Goal: Task Accomplishment & Management: Use online tool/utility

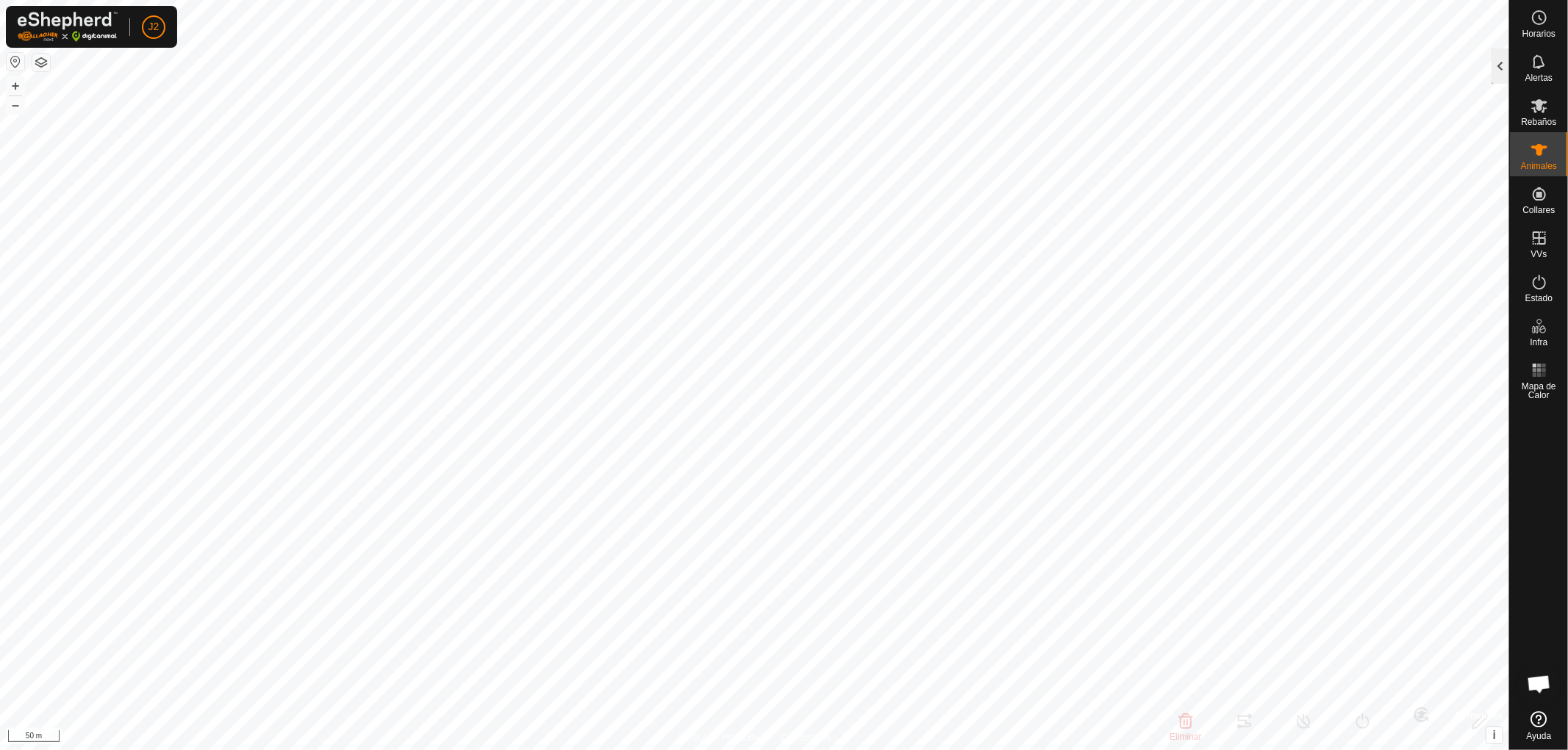
click at [1494, 61] on div at bounding box center [1501, 66] width 18 height 35
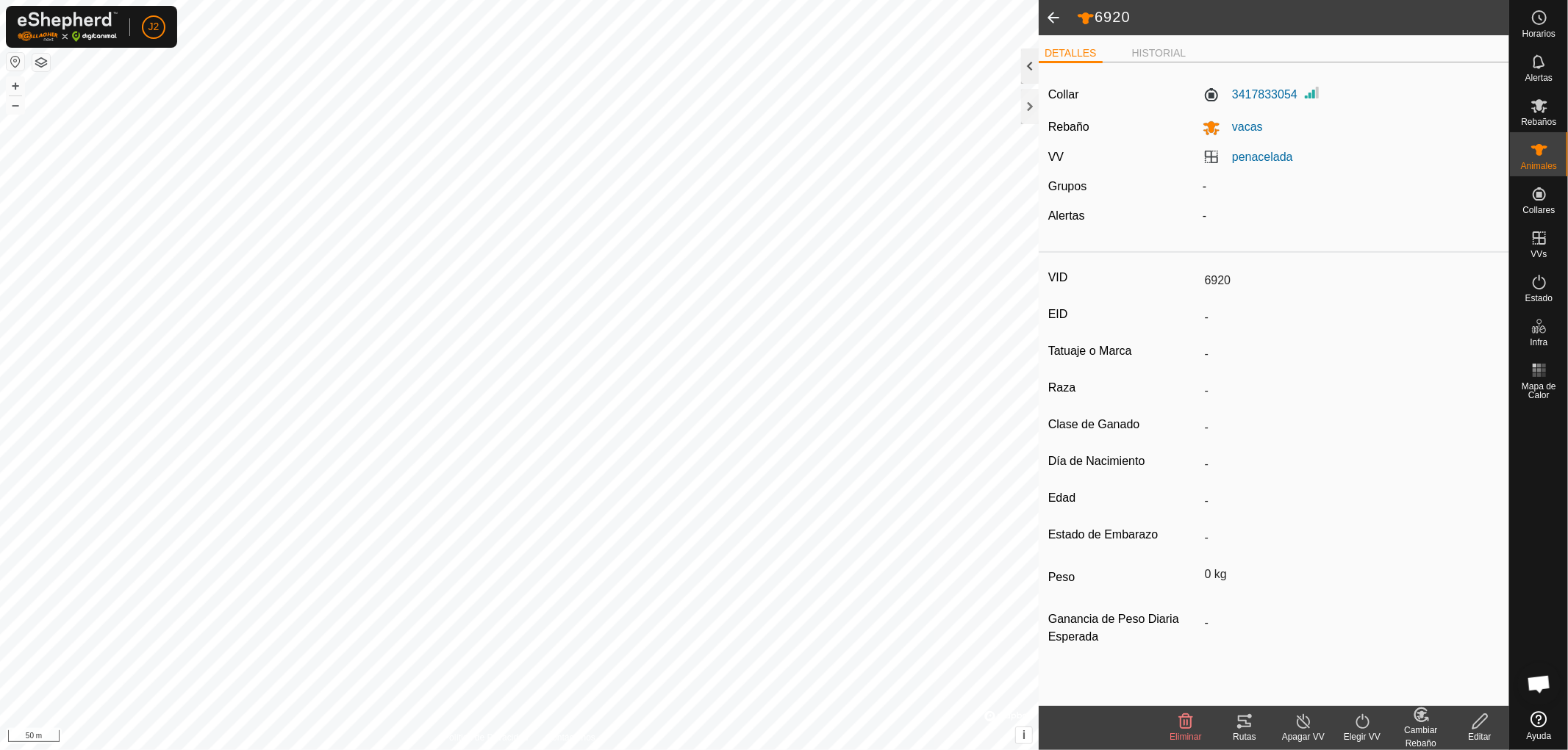
click at [1031, 68] on div at bounding box center [1030, 66] width 18 height 35
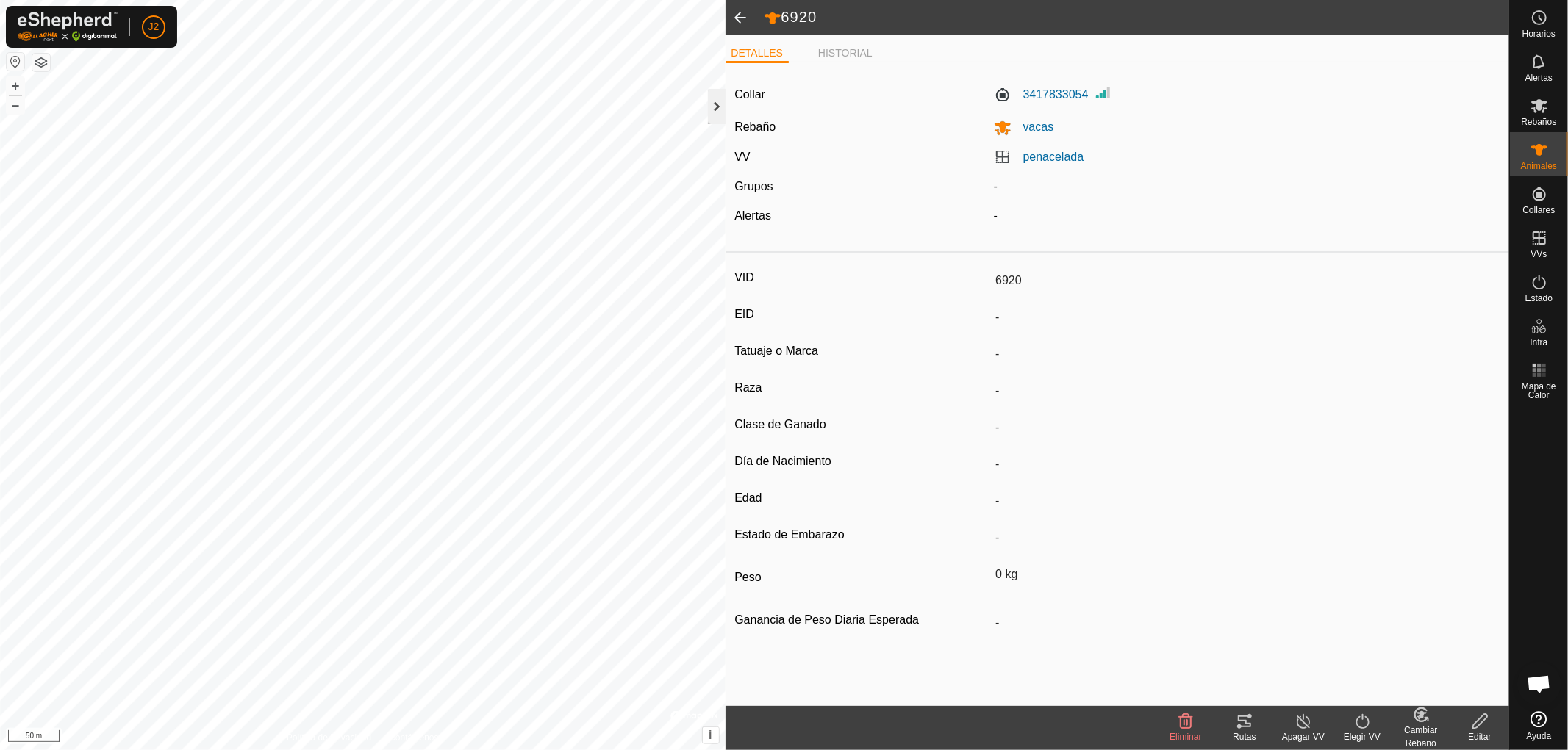
click at [717, 111] on div at bounding box center [717, 106] width 18 height 35
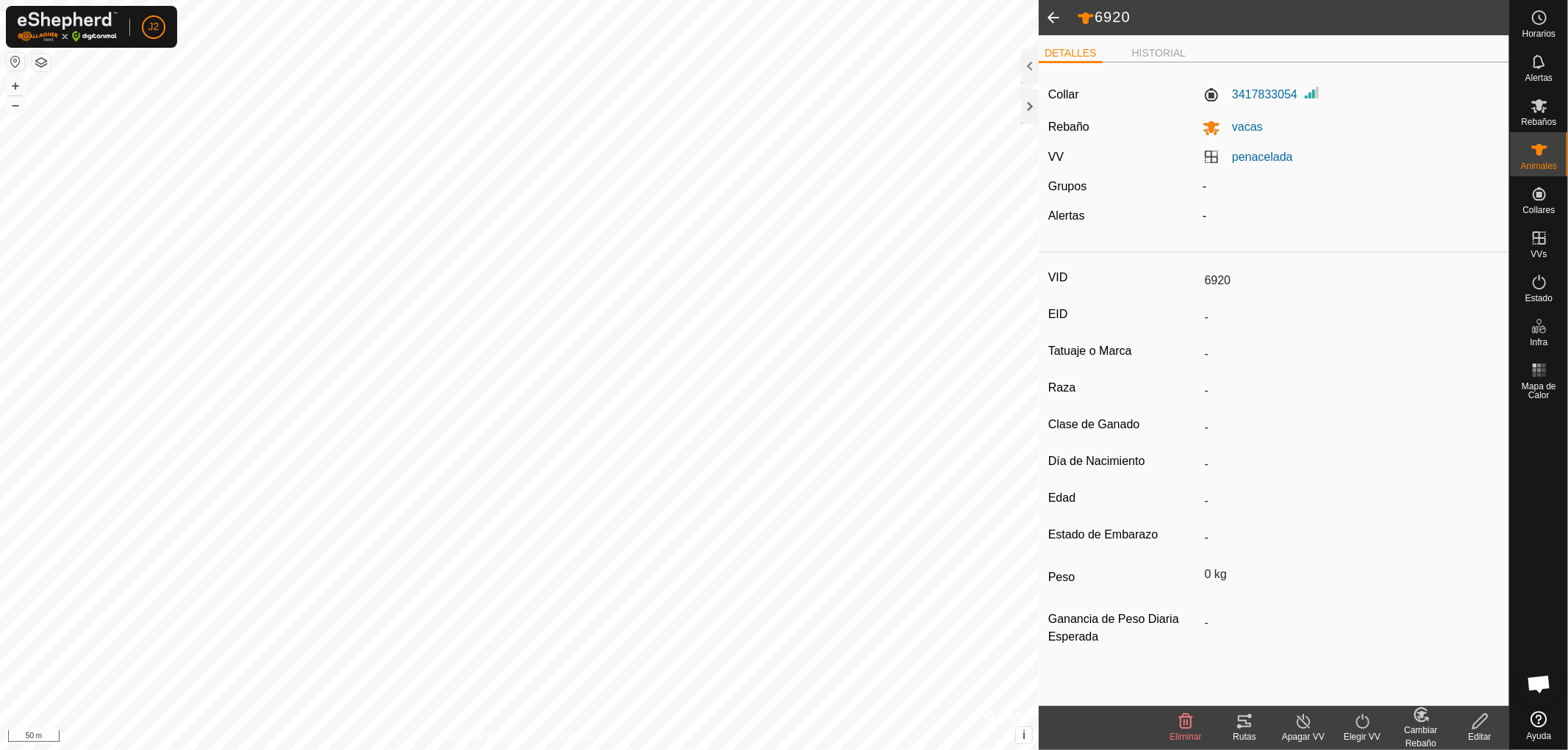
click at [1245, 731] on div "Rutas" at bounding box center [1245, 736] width 59 height 13
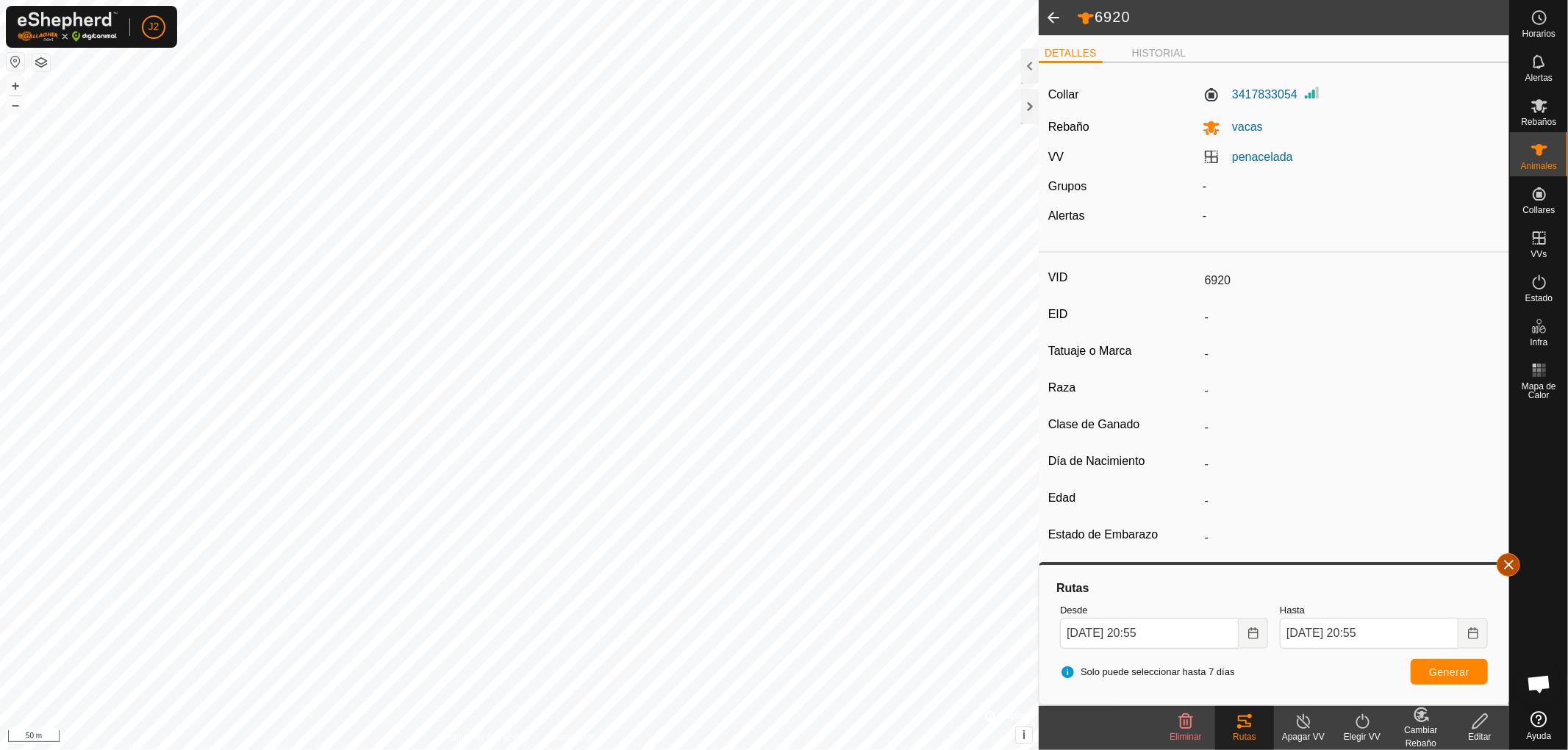
click at [1506, 562] on button "button" at bounding box center [1509, 565] width 24 height 24
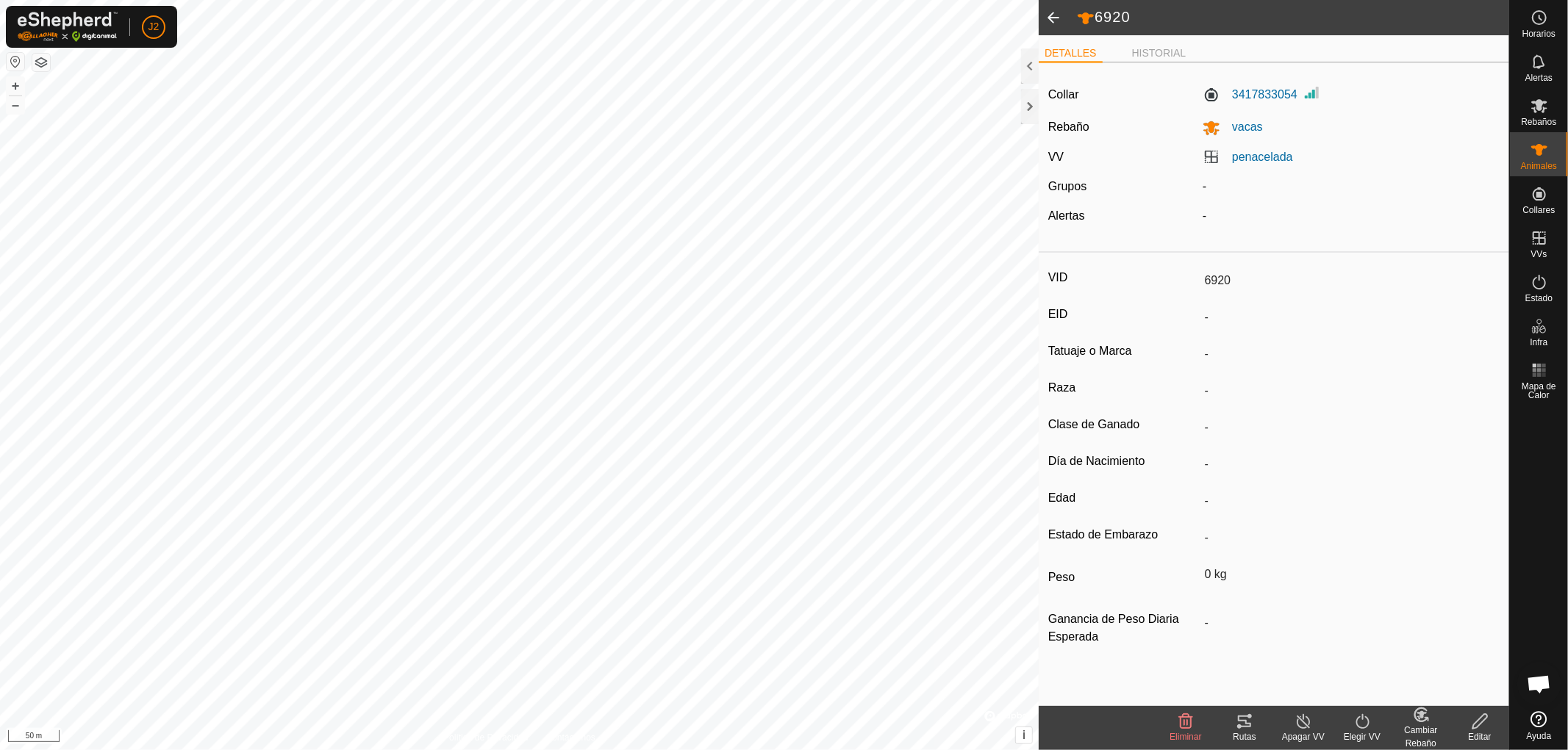
click at [1084, 49] on li "DETALLES" at bounding box center [1070, 54] width 64 height 18
click at [1536, 152] on icon at bounding box center [1539, 150] width 16 height 12
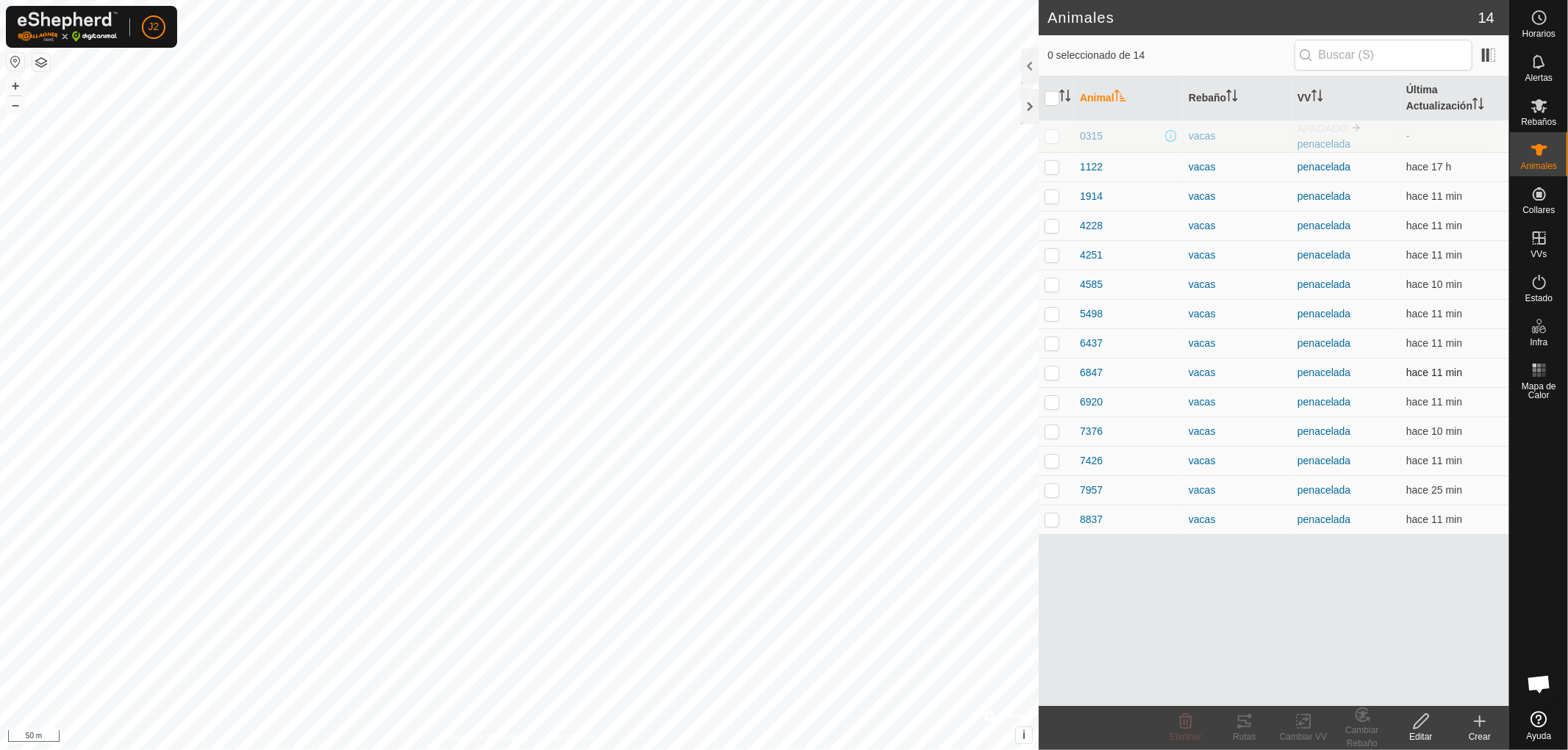
click at [1051, 372] on p-checkbox at bounding box center [1051, 373] width 15 height 12
click at [1239, 730] on div "Rutas" at bounding box center [1245, 736] width 59 height 13
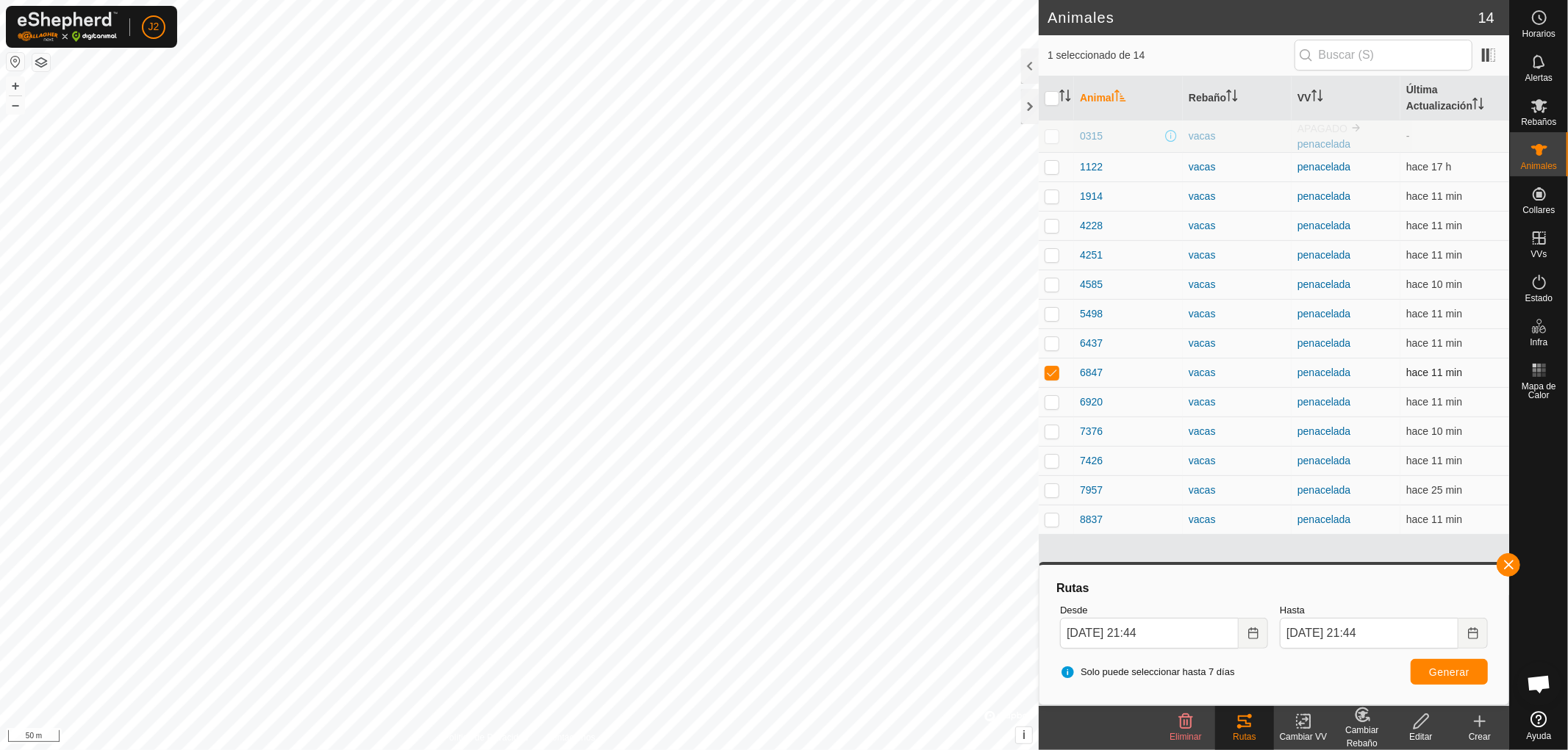
click at [1052, 375] on p-checkbox at bounding box center [1051, 373] width 15 height 12
checkbox input "false"
click at [1506, 565] on button "button" at bounding box center [1509, 565] width 24 height 24
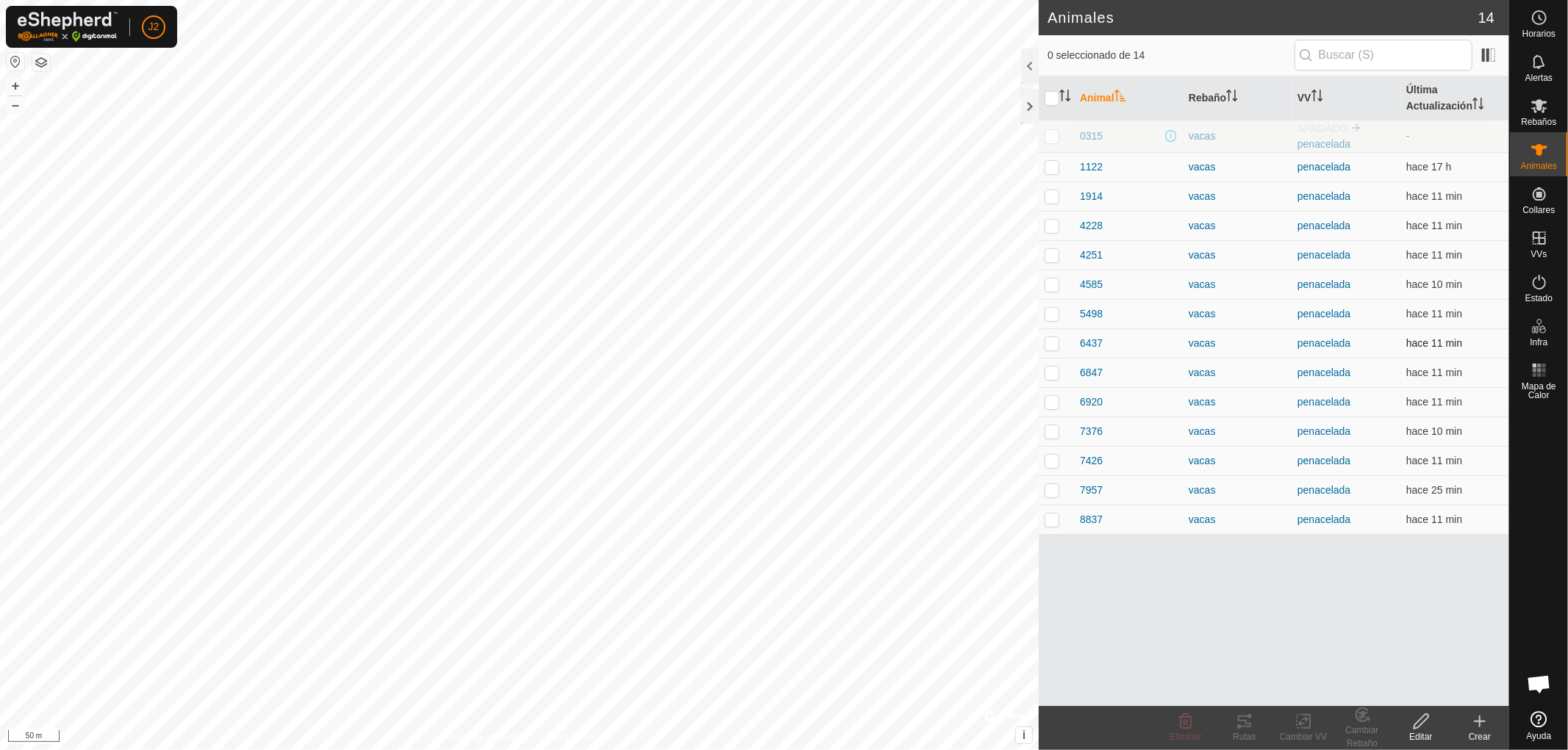
click at [1052, 339] on p-checkbox at bounding box center [1051, 343] width 15 height 12
click at [1245, 732] on div "Rutas" at bounding box center [1245, 736] width 59 height 13
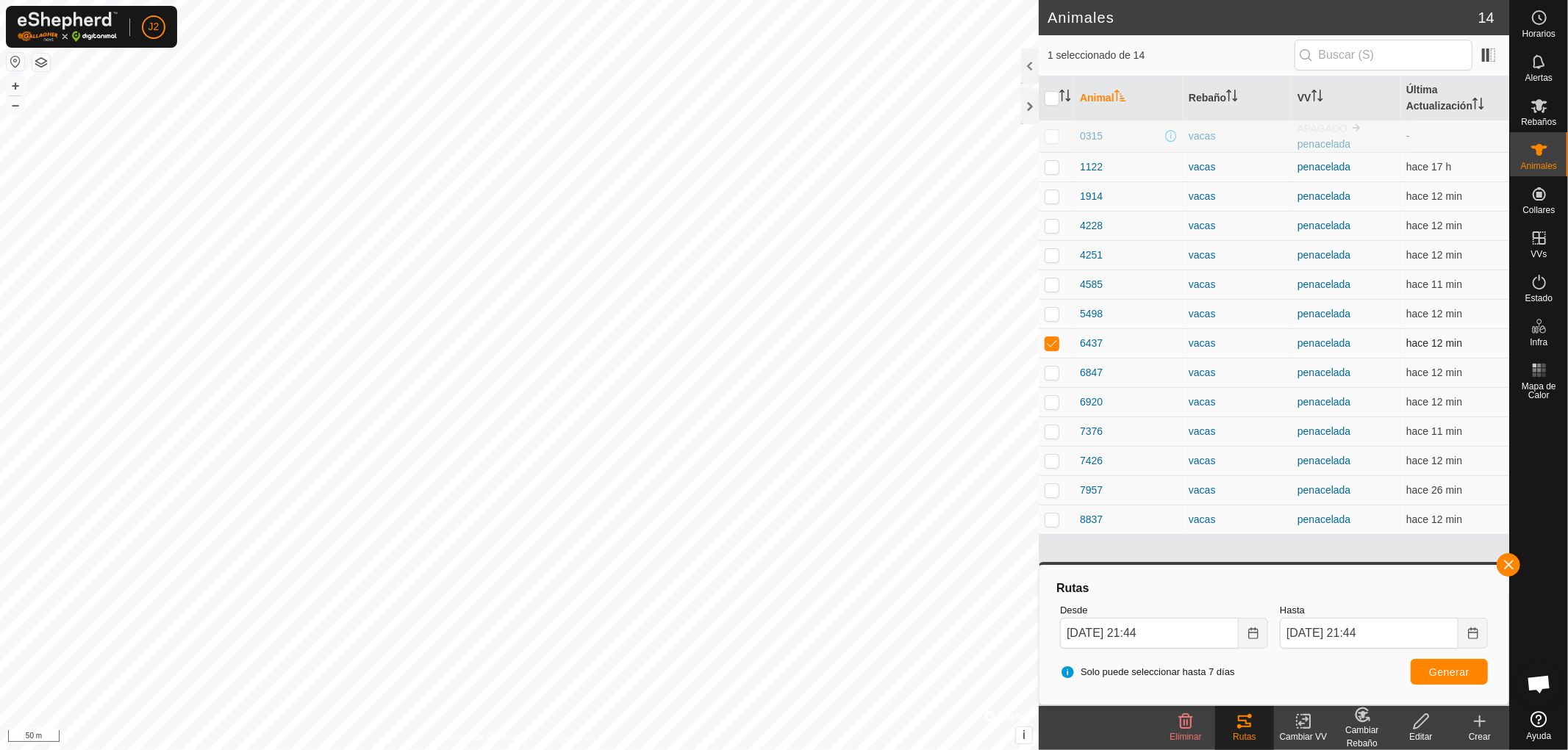
click at [1047, 345] on p-checkbox at bounding box center [1051, 343] width 15 height 12
checkbox input "false"
click at [1510, 562] on button "button" at bounding box center [1509, 565] width 24 height 24
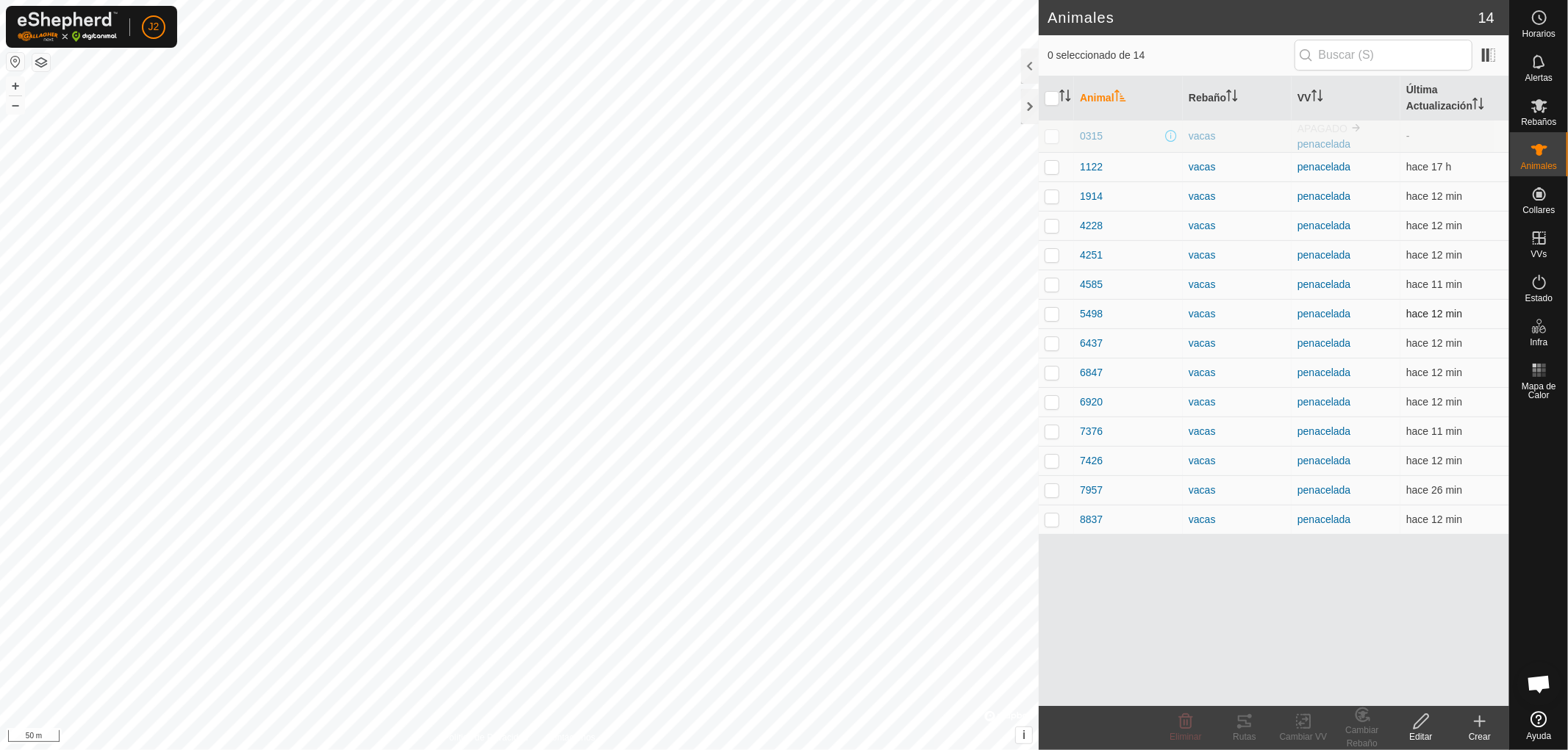
click at [1054, 316] on p-checkbox at bounding box center [1051, 313] width 15 height 12
click at [1243, 735] on div "Rutas" at bounding box center [1245, 736] width 59 height 13
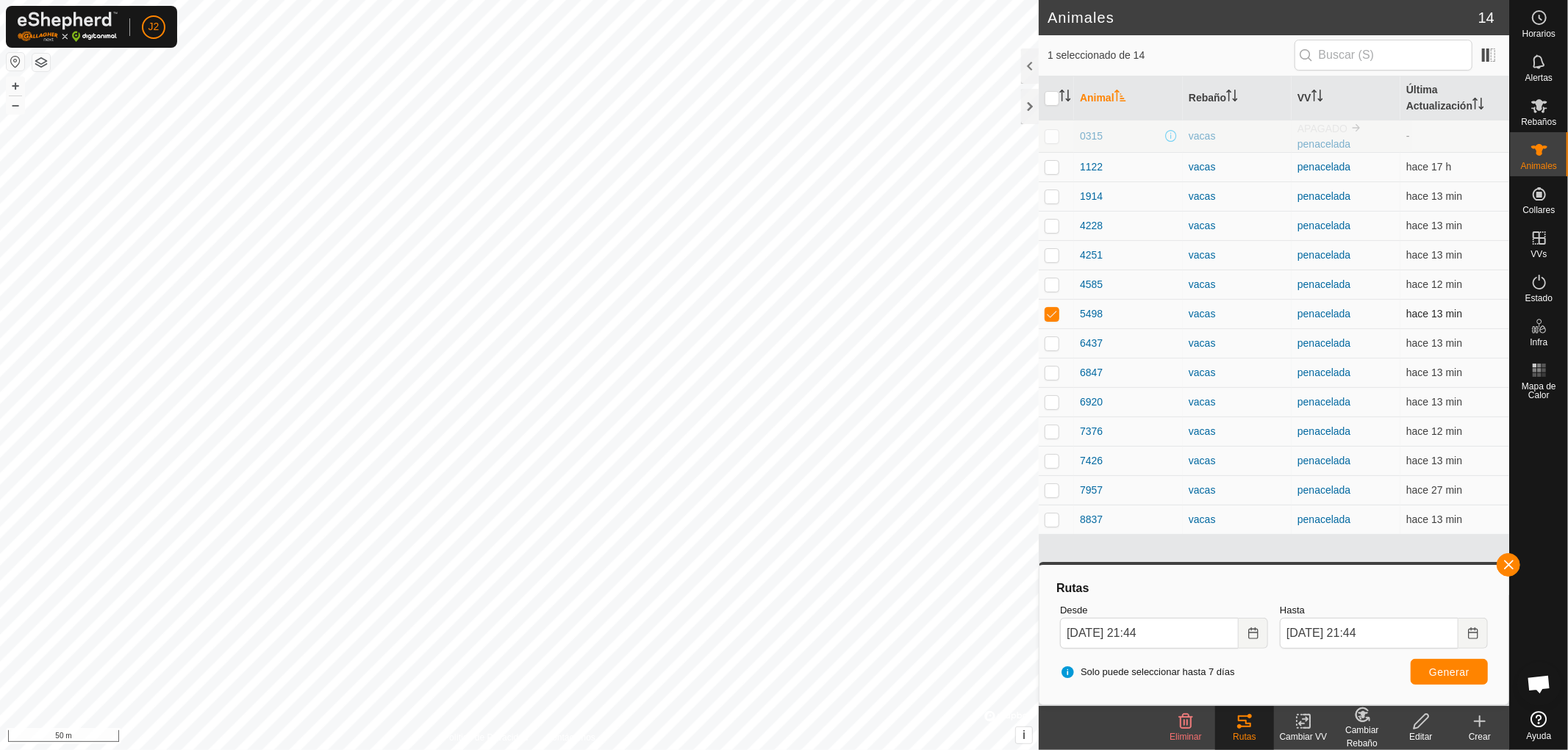
click at [1045, 316] on p-checkbox at bounding box center [1051, 313] width 15 height 12
checkbox input "false"
click at [1511, 559] on button "button" at bounding box center [1509, 565] width 24 height 24
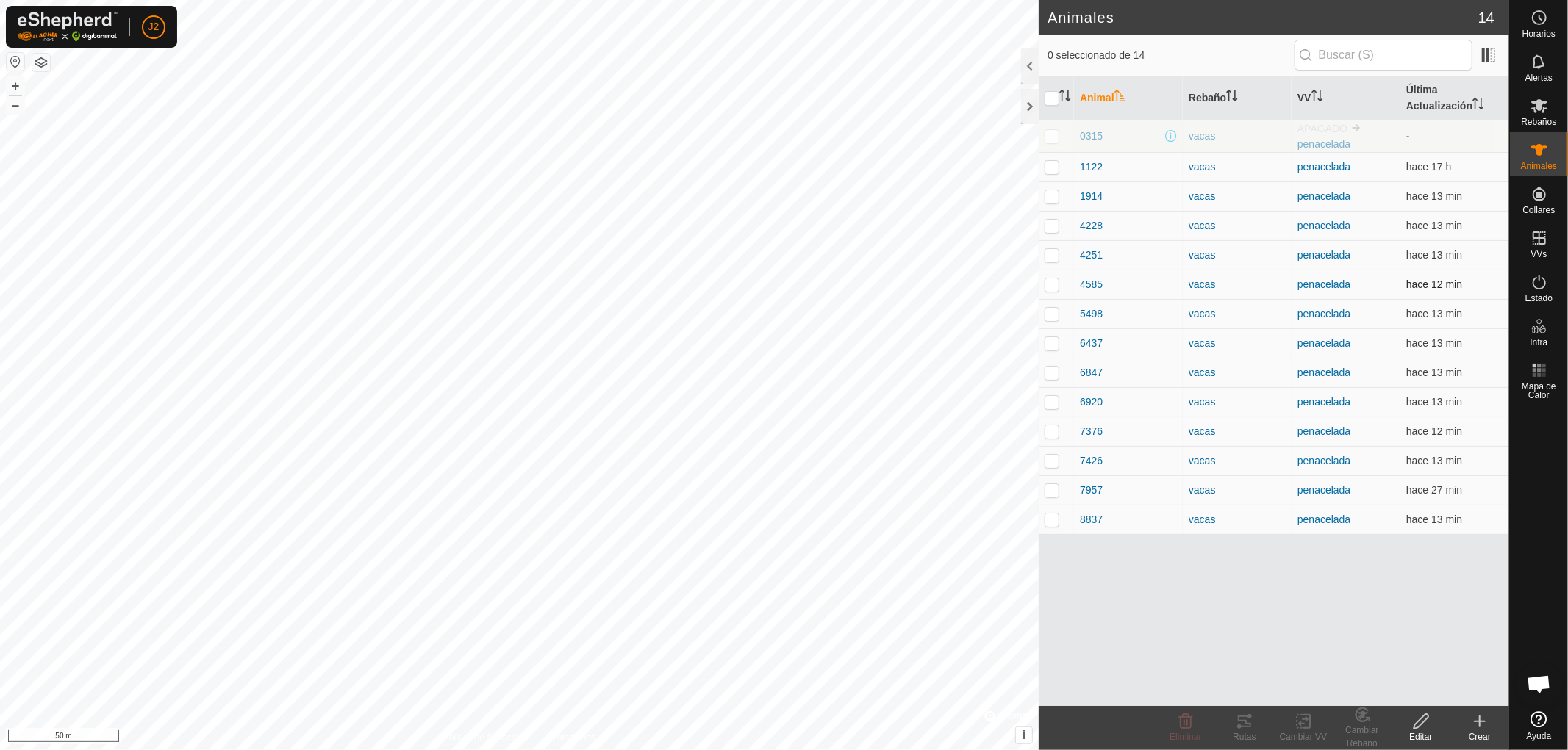
click at [1049, 281] on p-checkbox at bounding box center [1051, 285] width 15 height 12
click at [1239, 728] on icon at bounding box center [1240, 726] width 4 height 4
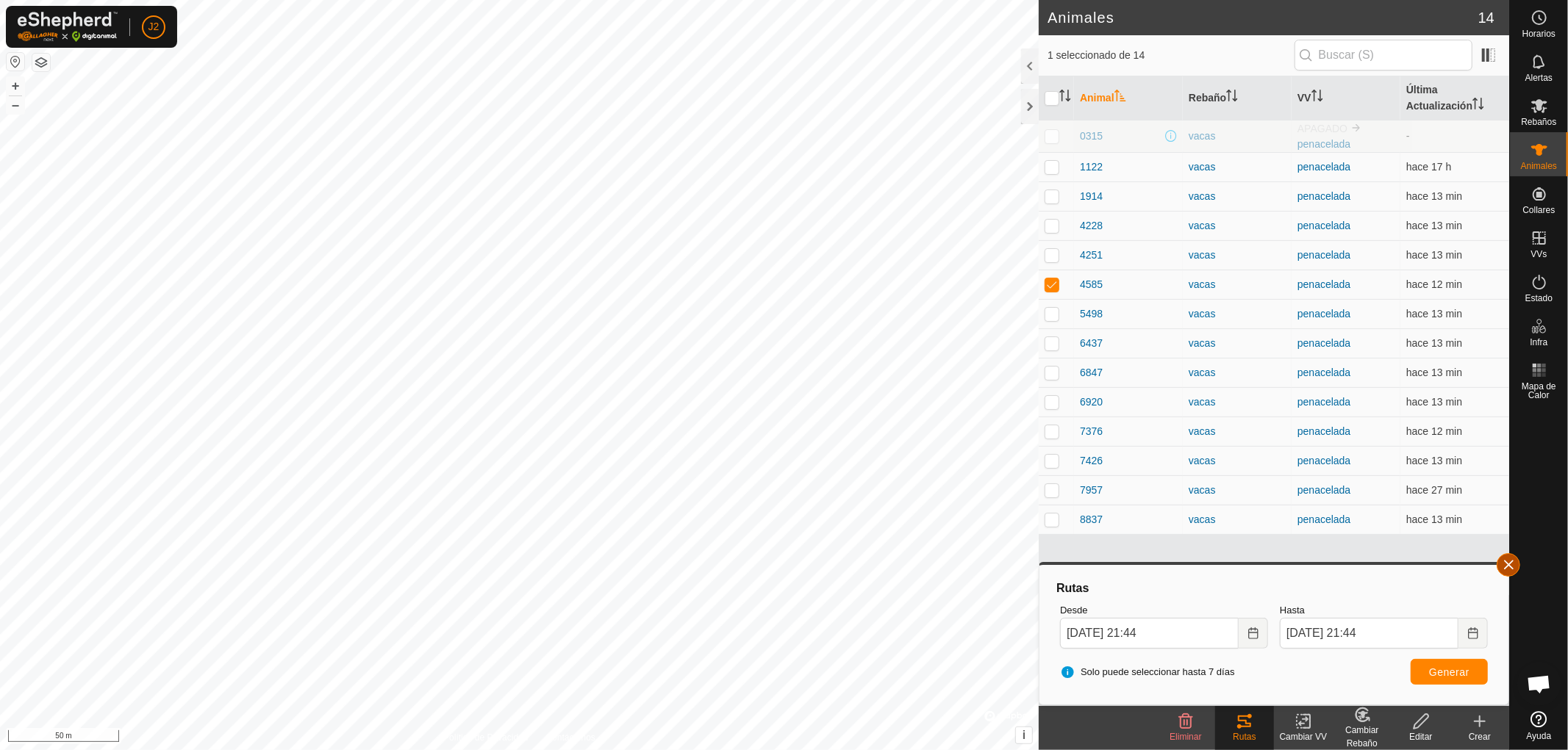
click at [1508, 562] on button "button" at bounding box center [1509, 565] width 24 height 24
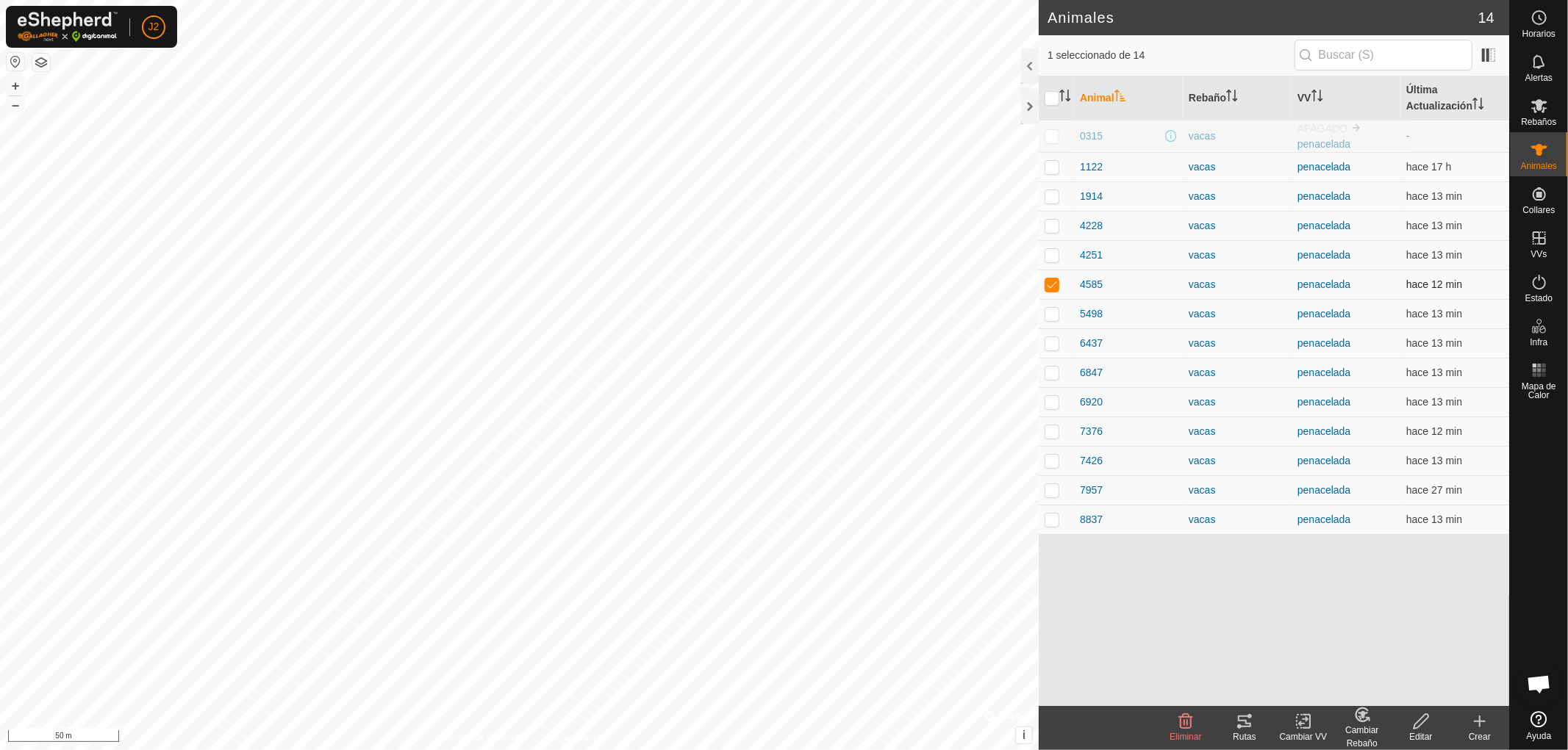
click at [1048, 283] on p-checkbox at bounding box center [1051, 285] width 15 height 12
checkbox input "false"
click at [1049, 255] on p-checkbox at bounding box center [1051, 255] width 15 height 12
checkbox input "true"
click at [1247, 727] on icon at bounding box center [1244, 721] width 13 height 12
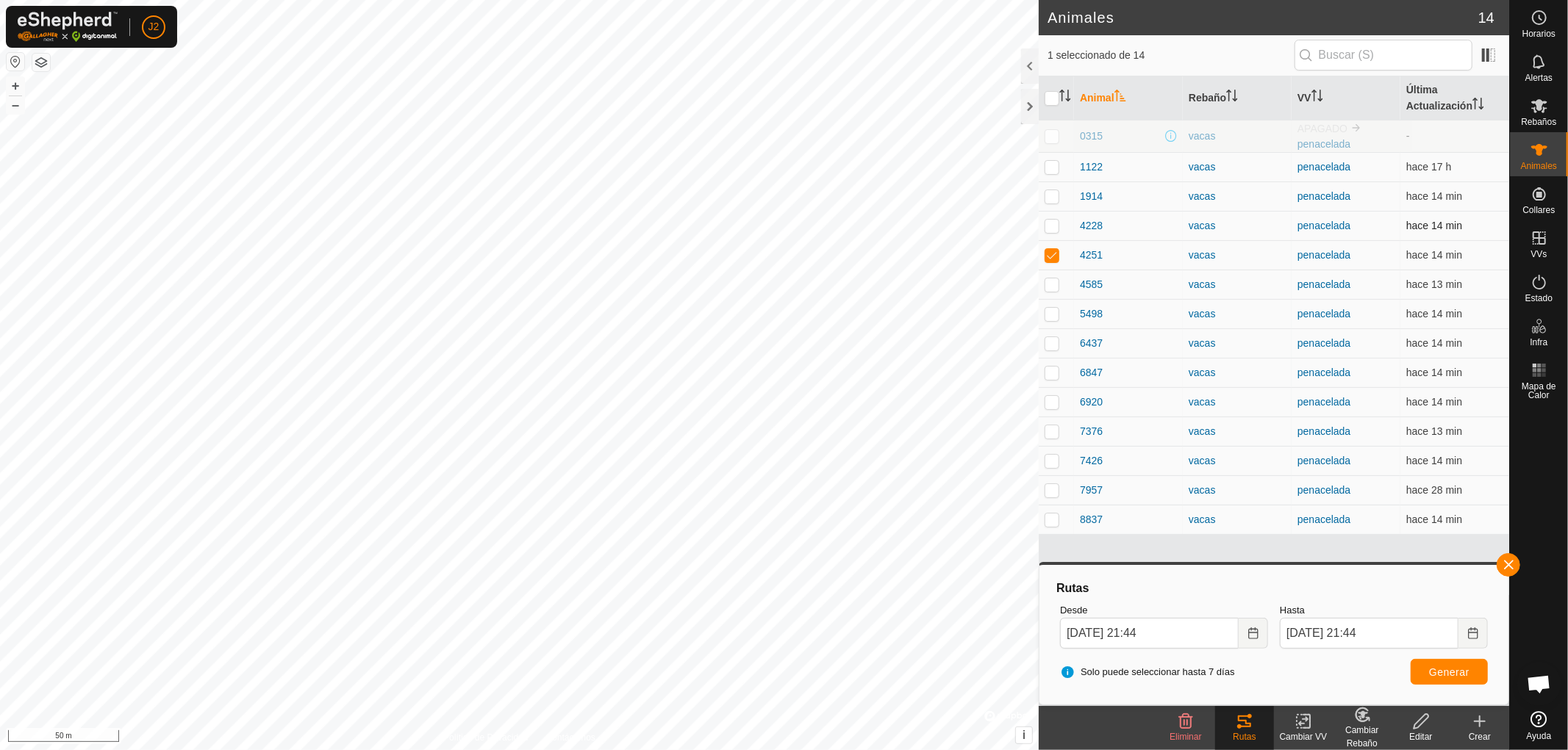
click at [1051, 224] on p-checkbox at bounding box center [1051, 226] width 15 height 12
checkbox input "false"
click at [1047, 255] on p-checkbox at bounding box center [1051, 255] width 15 height 12
checkbox input "false"
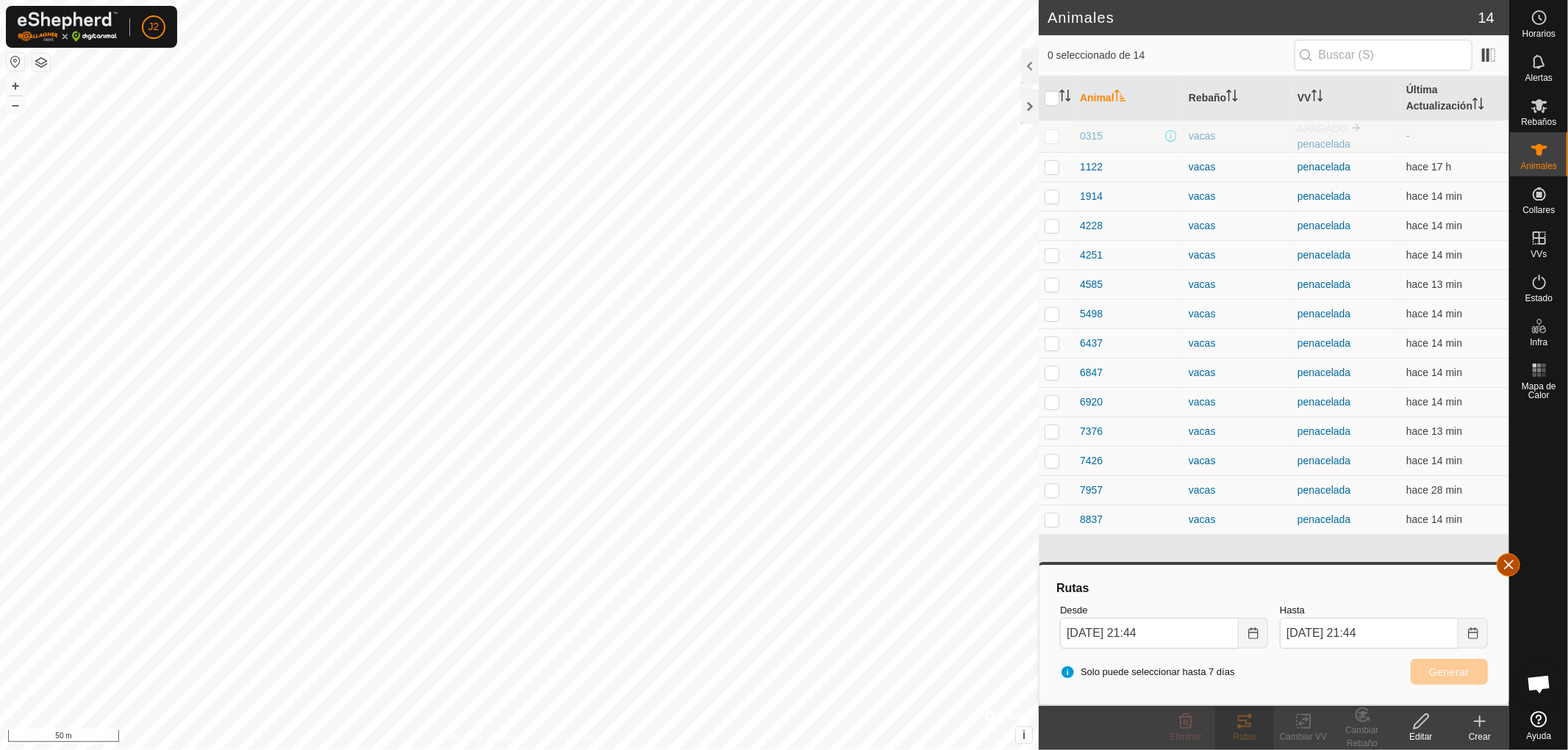
click at [1512, 563] on button "button" at bounding box center [1509, 565] width 24 height 24
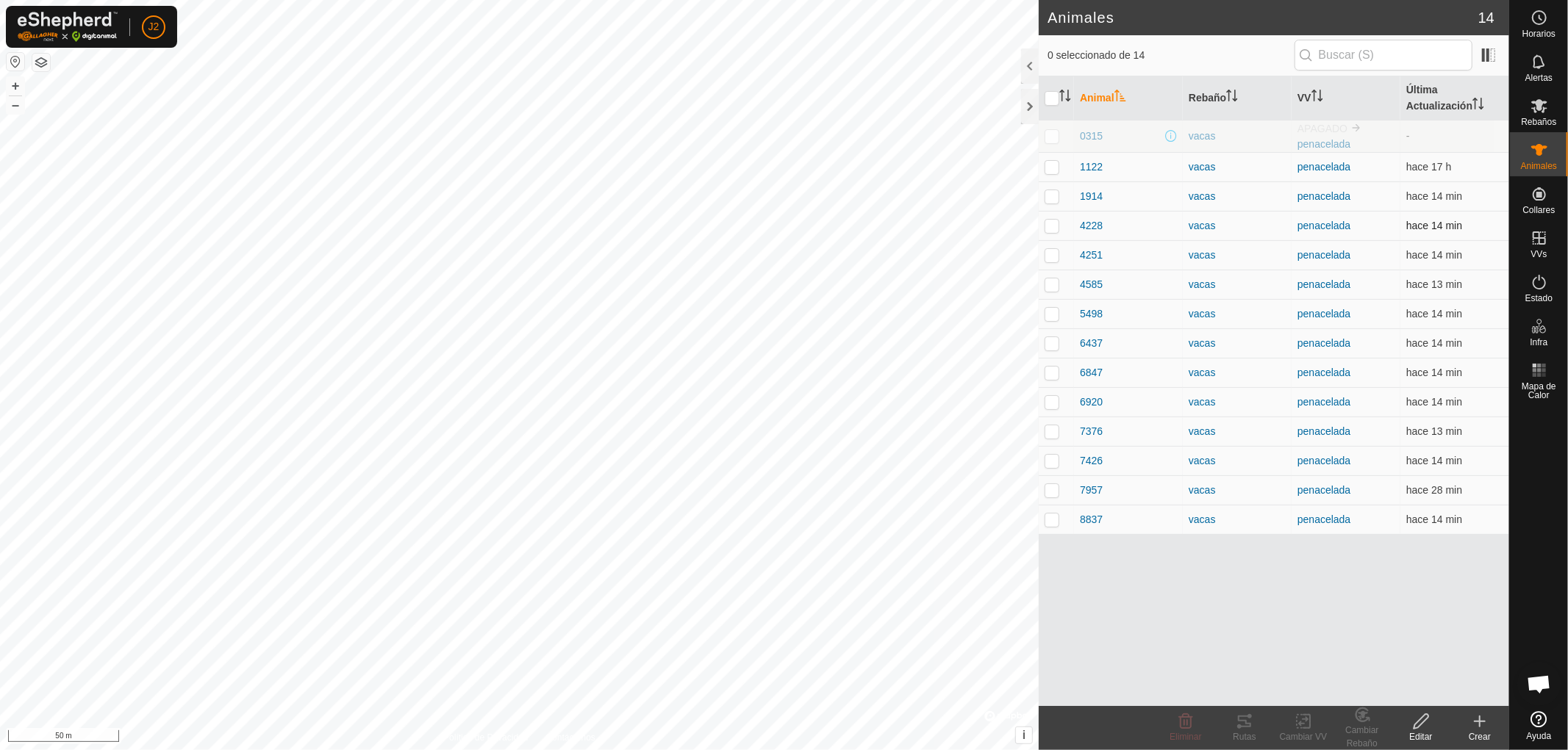
click at [1055, 229] on p-checkbox at bounding box center [1051, 226] width 15 height 12
click at [1254, 731] on div "Rutas" at bounding box center [1245, 736] width 59 height 13
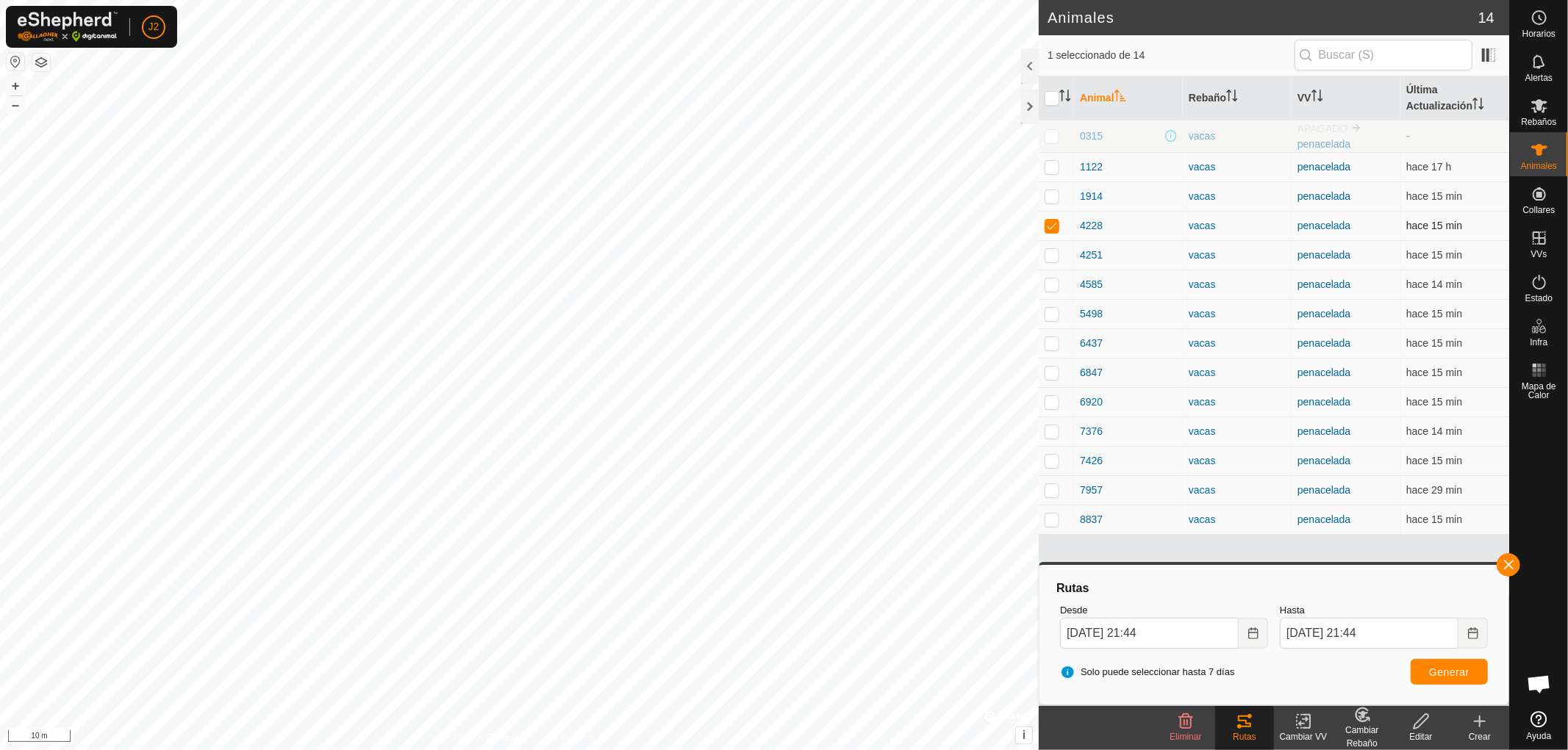
click at [1051, 228] on p-checkbox at bounding box center [1051, 226] width 15 height 12
checkbox input "false"
click at [1505, 566] on button "button" at bounding box center [1509, 565] width 24 height 24
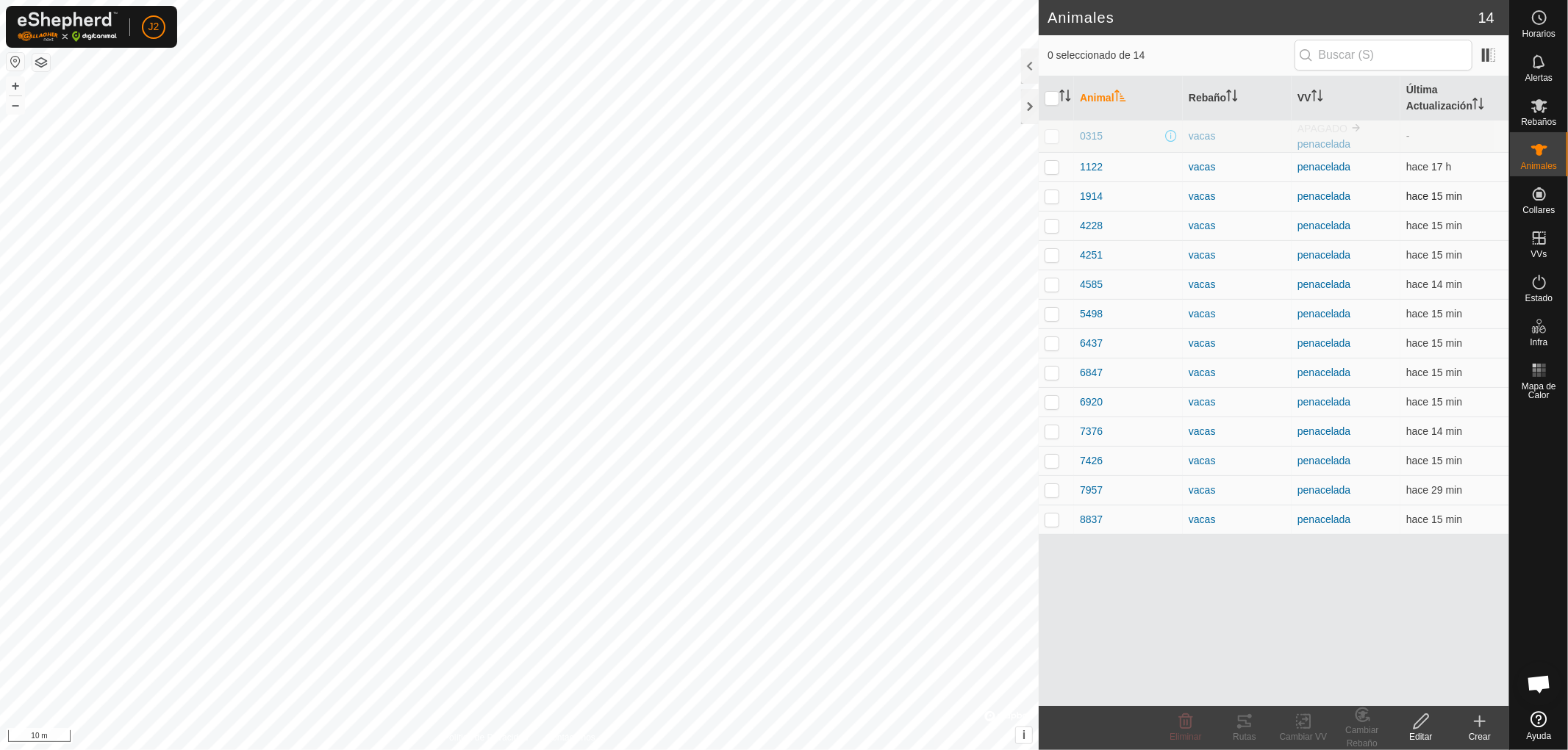
click at [1048, 196] on p-checkbox at bounding box center [1051, 196] width 15 height 12
click at [1241, 730] on div "Rutas" at bounding box center [1245, 736] width 59 height 13
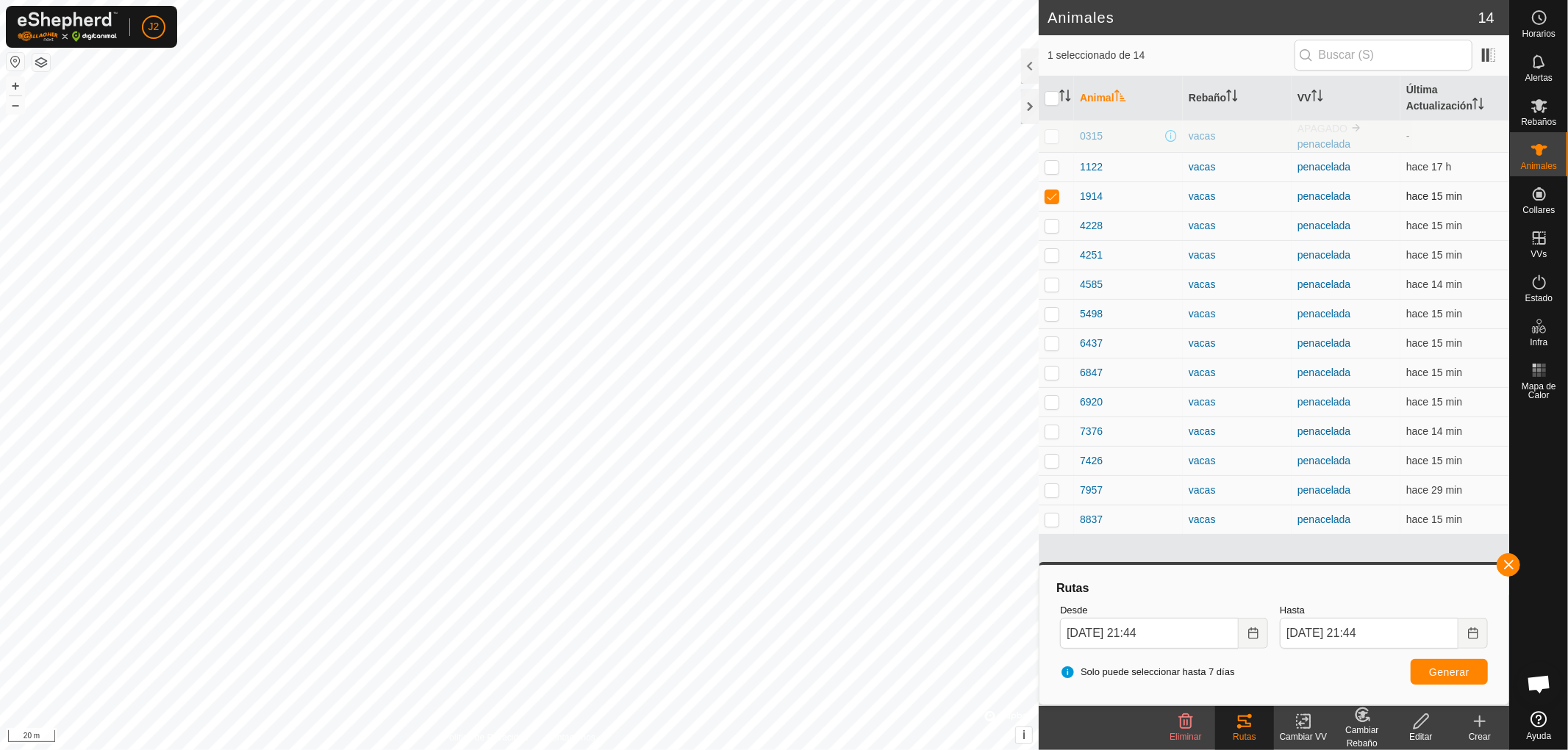
click at [1049, 200] on p-checkbox at bounding box center [1051, 196] width 15 height 12
checkbox input "false"
click at [1505, 559] on button "button" at bounding box center [1509, 565] width 24 height 24
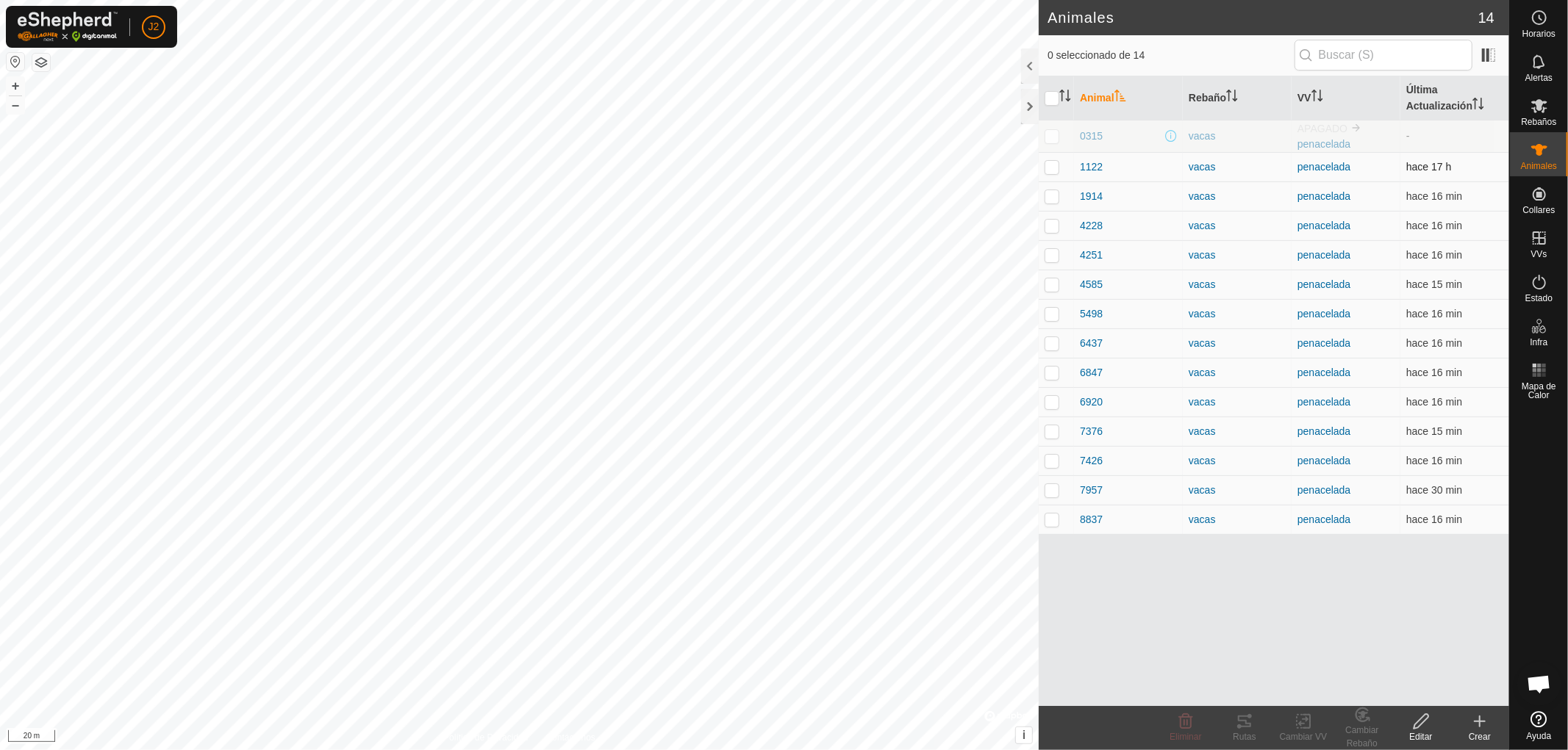
click at [1053, 166] on p-checkbox at bounding box center [1051, 167] width 15 height 12
click at [1243, 722] on icon at bounding box center [1245, 721] width 18 height 18
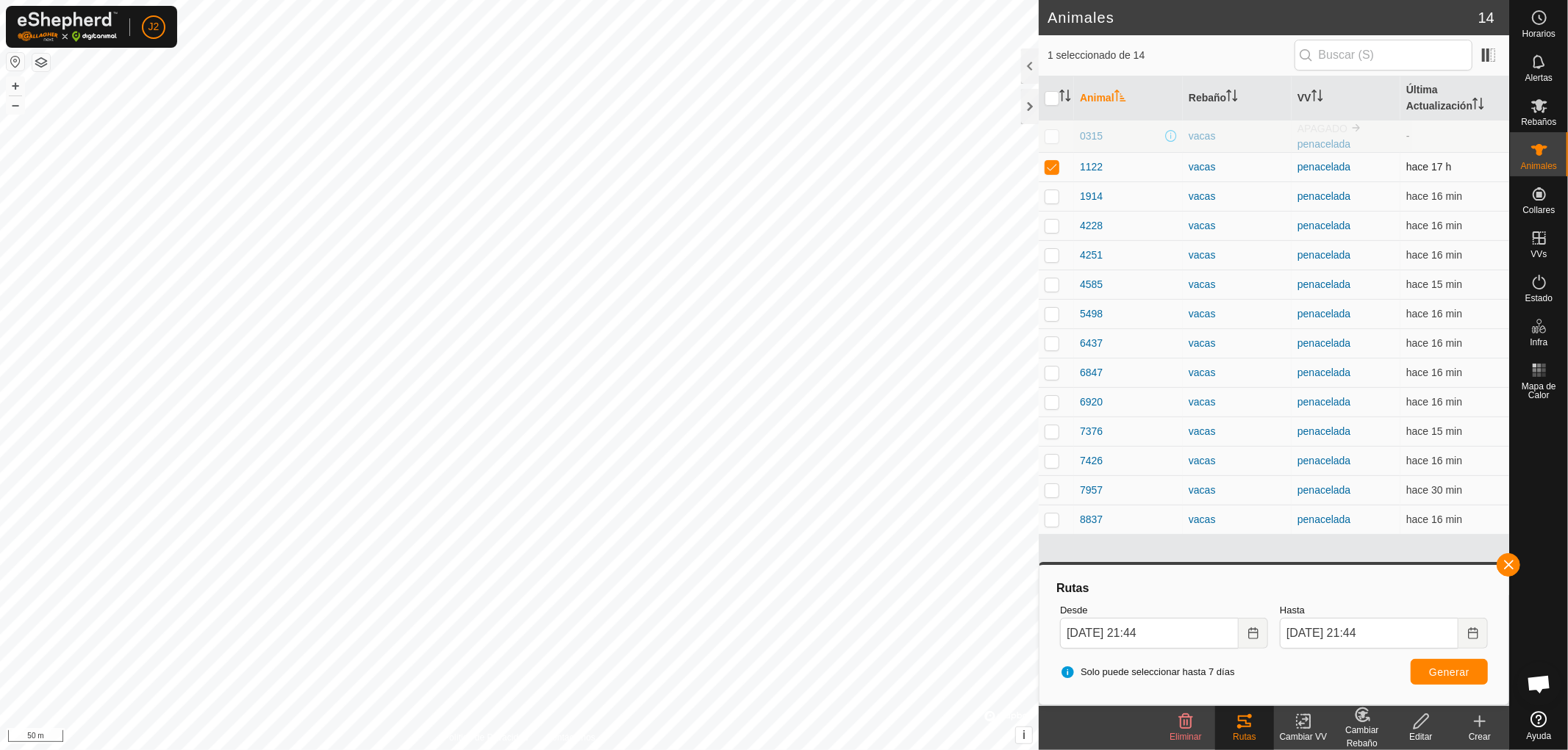
click at [1052, 166] on p-checkbox at bounding box center [1051, 167] width 15 height 12
checkbox input "false"
click at [1508, 560] on button "button" at bounding box center [1509, 565] width 24 height 24
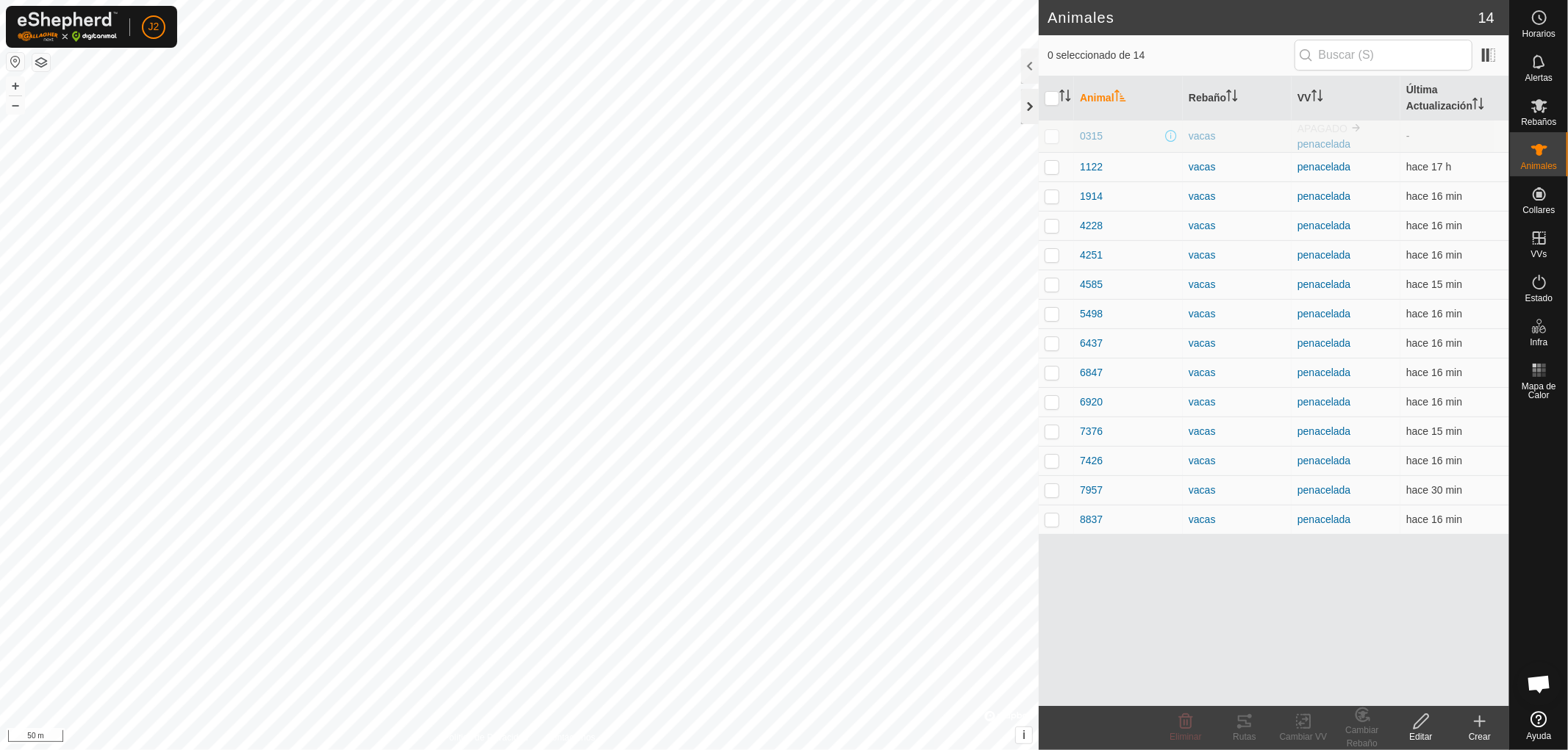
click at [1027, 105] on div at bounding box center [1030, 106] width 18 height 35
